Goal: Transaction & Acquisition: Download file/media

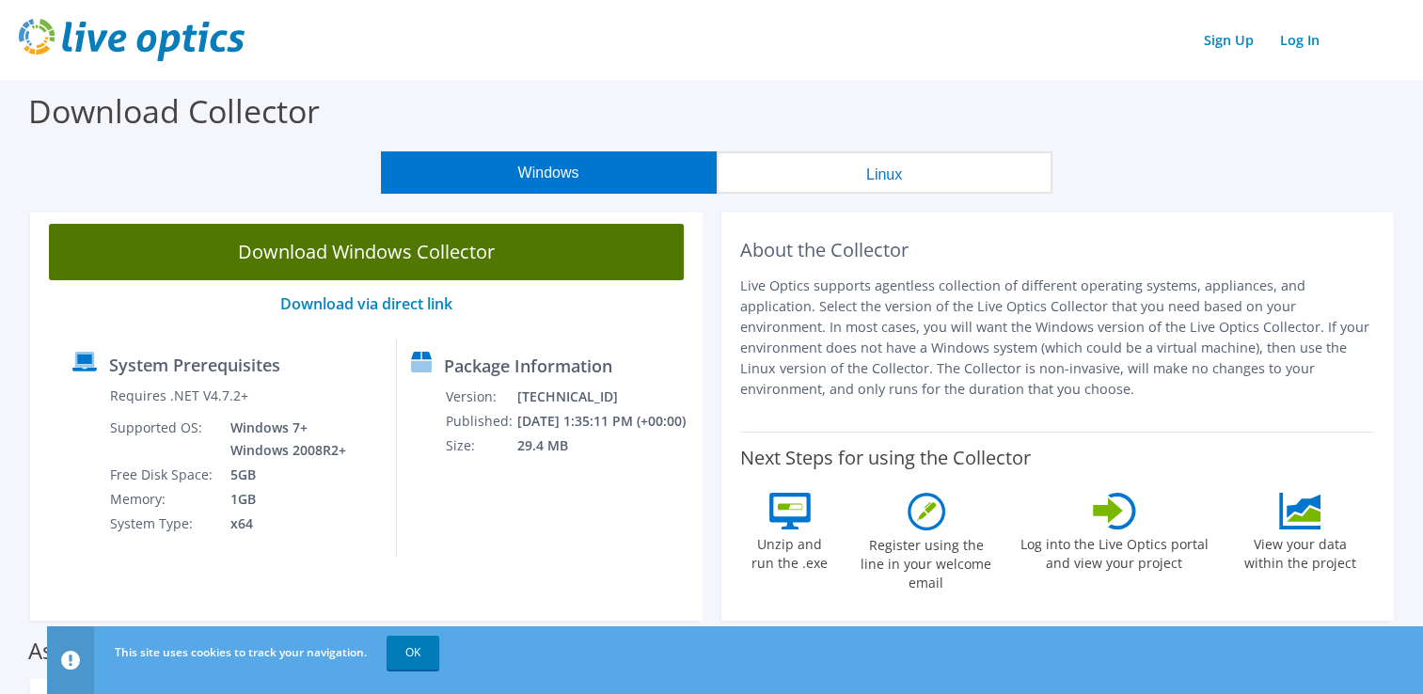
click at [304, 255] on link "Download Windows Collector" at bounding box center [366, 252] width 635 height 56
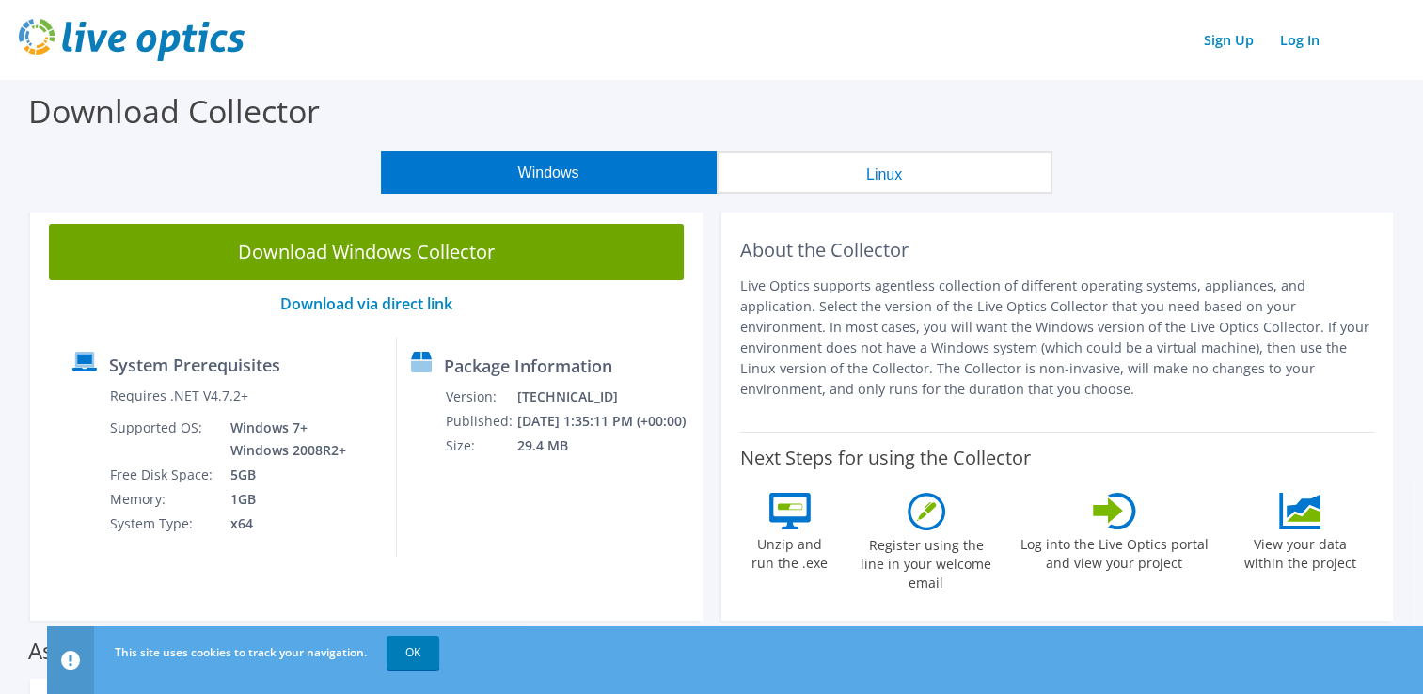
click at [162, 170] on div "Windows Linux" at bounding box center [716, 172] width 1395 height 42
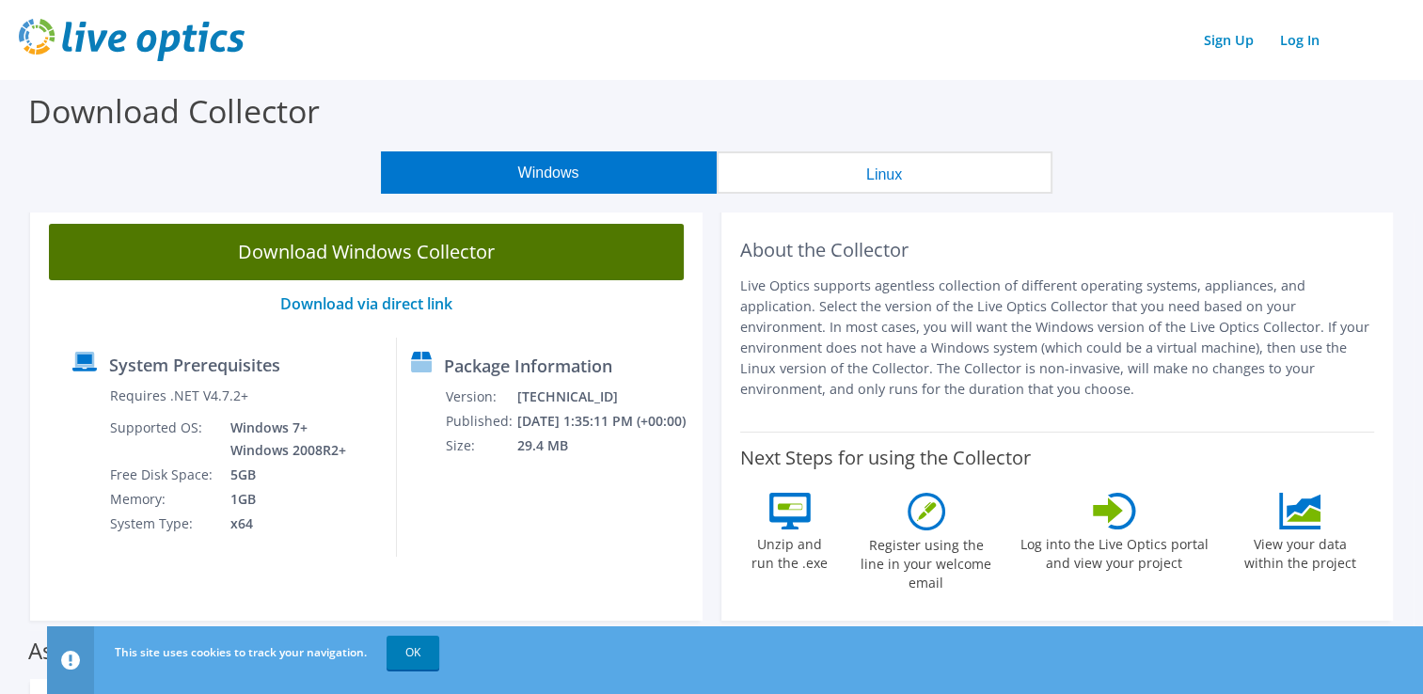
click at [371, 258] on link "Download Windows Collector" at bounding box center [366, 252] width 635 height 56
